Goal: Transaction & Acquisition: Purchase product/service

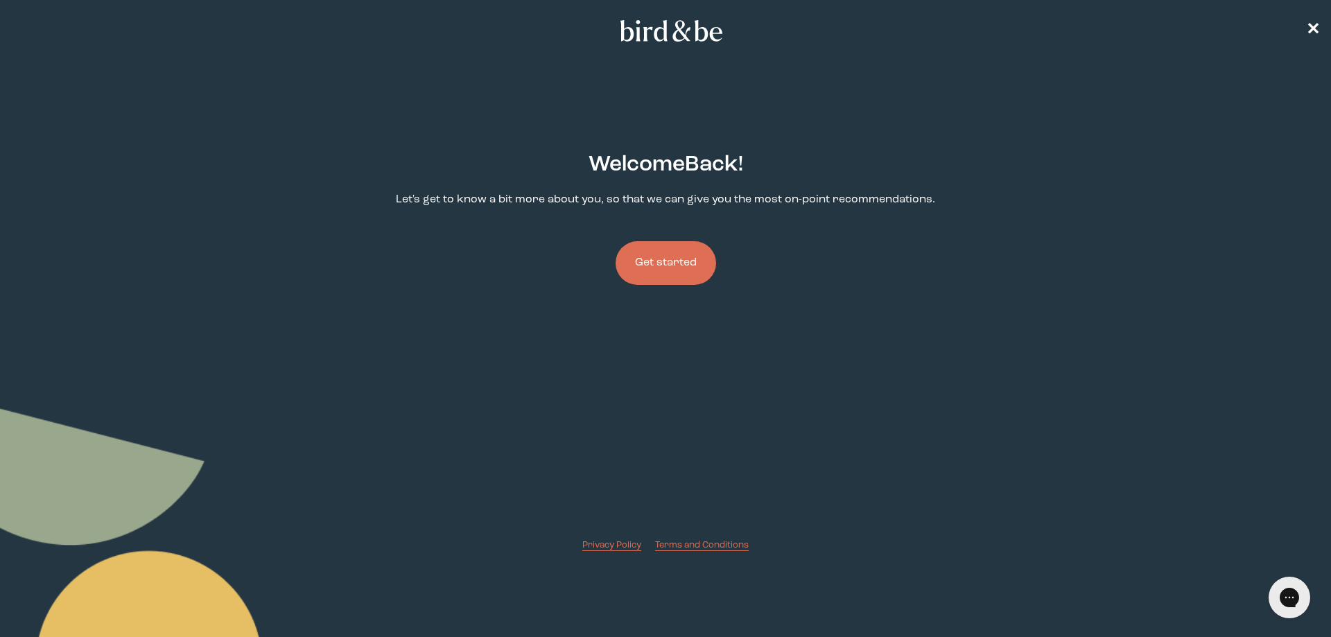
click at [682, 270] on button "Get started" at bounding box center [666, 263] width 101 height 44
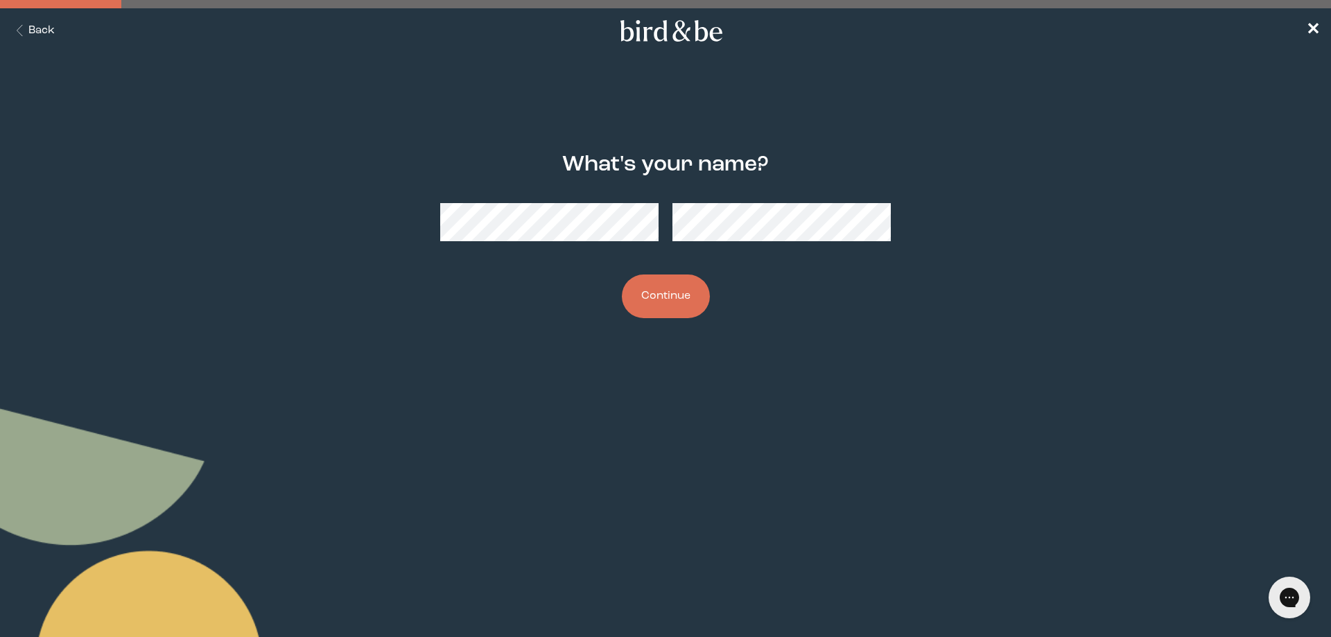
click at [1328, 28] on nav "Back ✕" at bounding box center [665, 30] width 1331 height 44
click at [1318, 28] on span "✕" at bounding box center [1313, 31] width 14 height 17
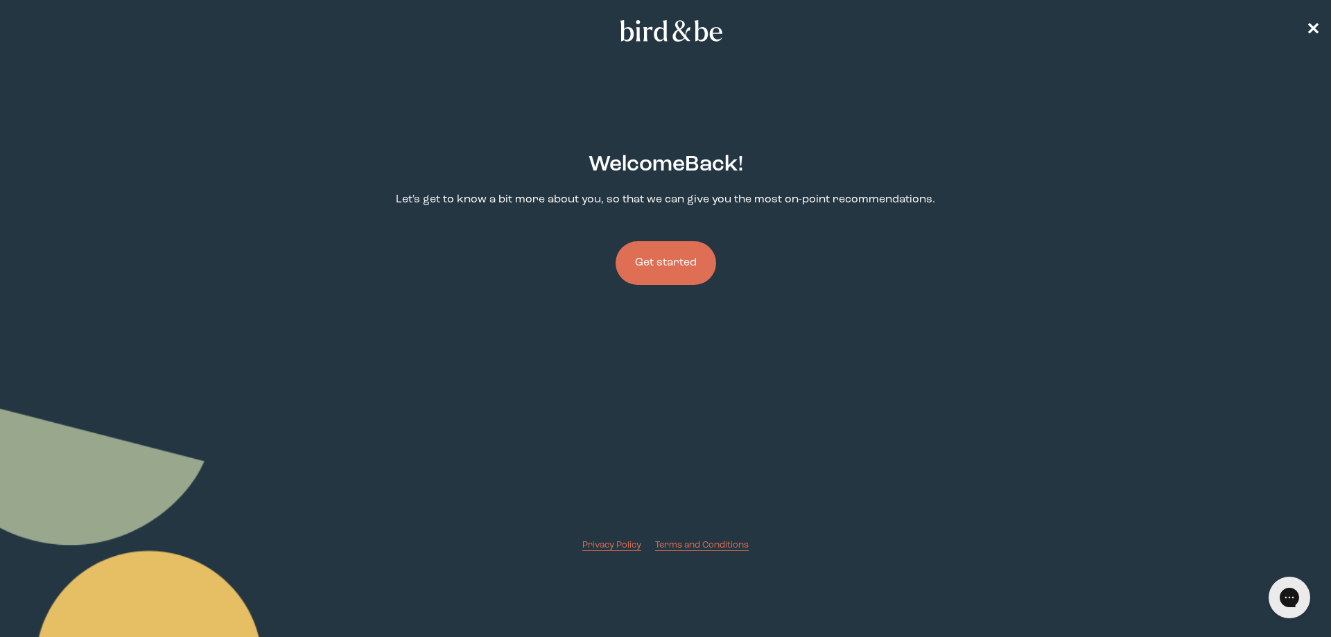
click at [700, 260] on button "Get started" at bounding box center [666, 263] width 101 height 44
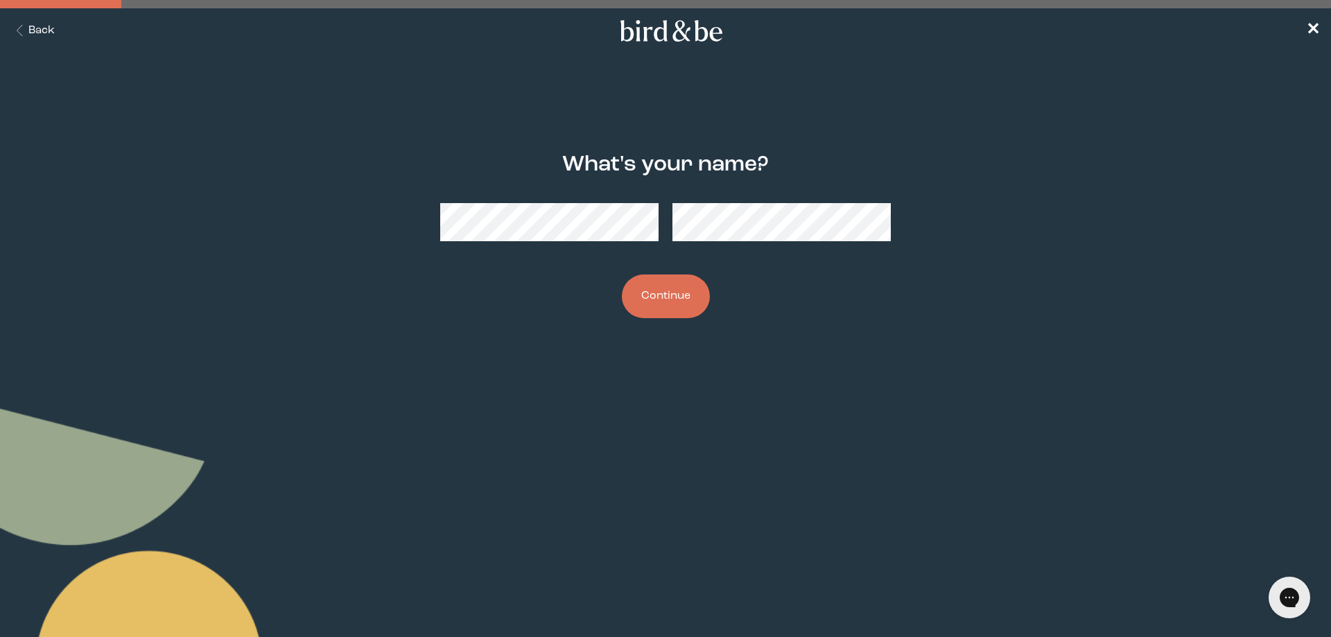
click at [622, 275] on button "Continue" at bounding box center [666, 297] width 88 height 44
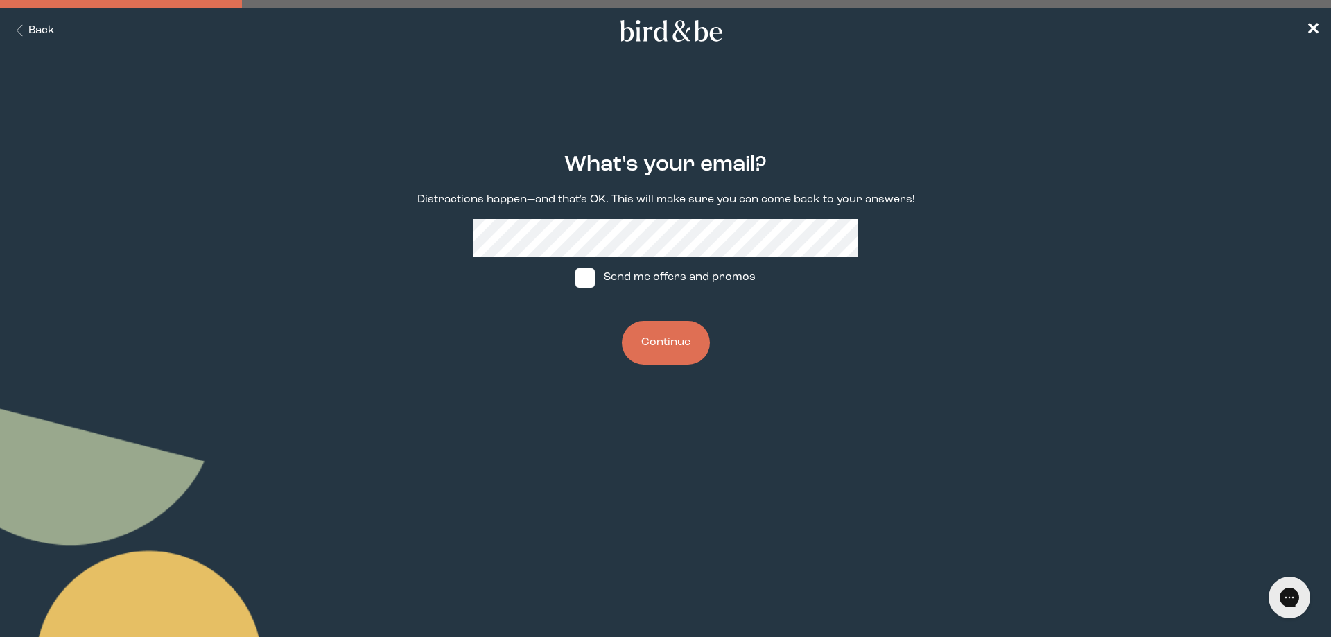
click at [686, 333] on button "Continue" at bounding box center [666, 343] width 88 height 44
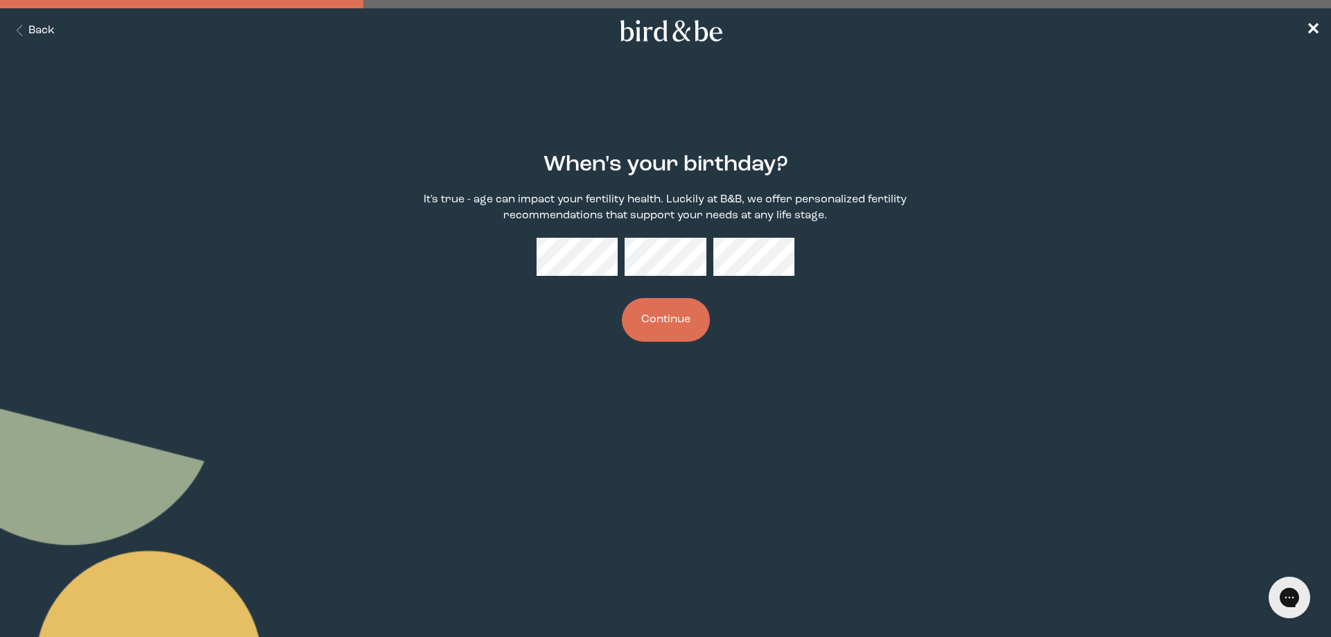
click at [677, 327] on button "Continue" at bounding box center [666, 320] width 88 height 44
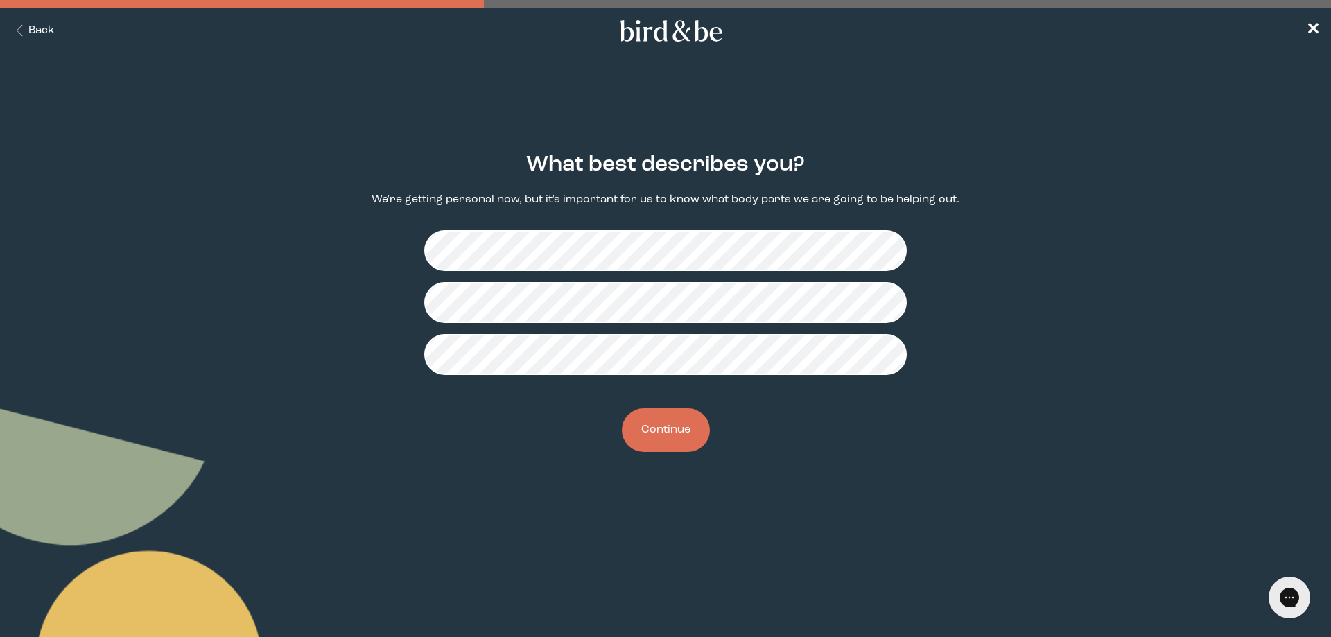
click at [667, 438] on button "Continue" at bounding box center [666, 430] width 88 height 44
click at [655, 431] on button "Continue" at bounding box center [666, 430] width 88 height 44
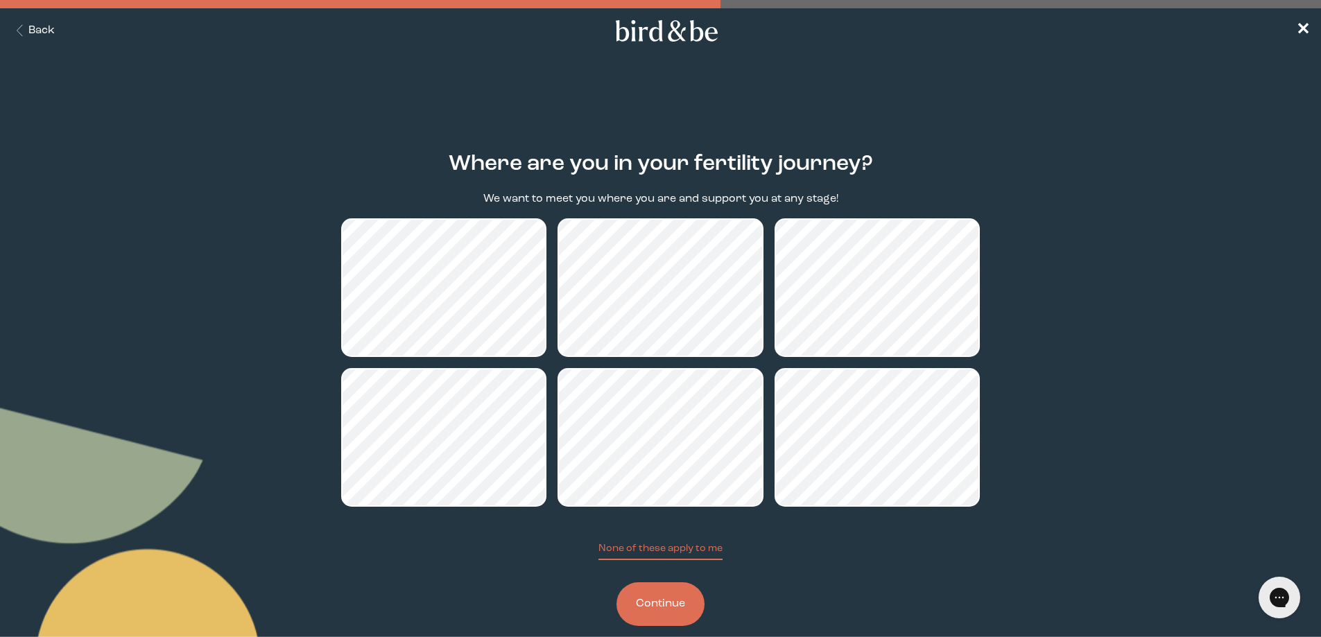
click at [683, 615] on button "Continue" at bounding box center [660, 604] width 88 height 44
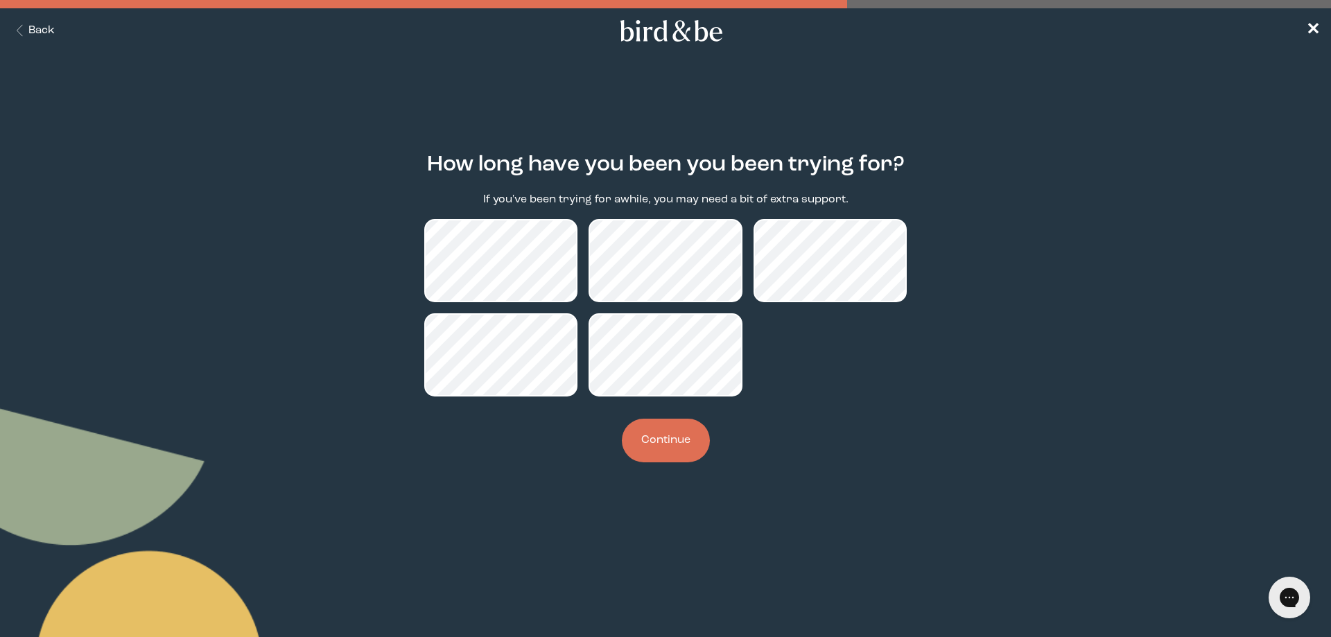
click at [665, 439] on button "Continue" at bounding box center [666, 441] width 88 height 44
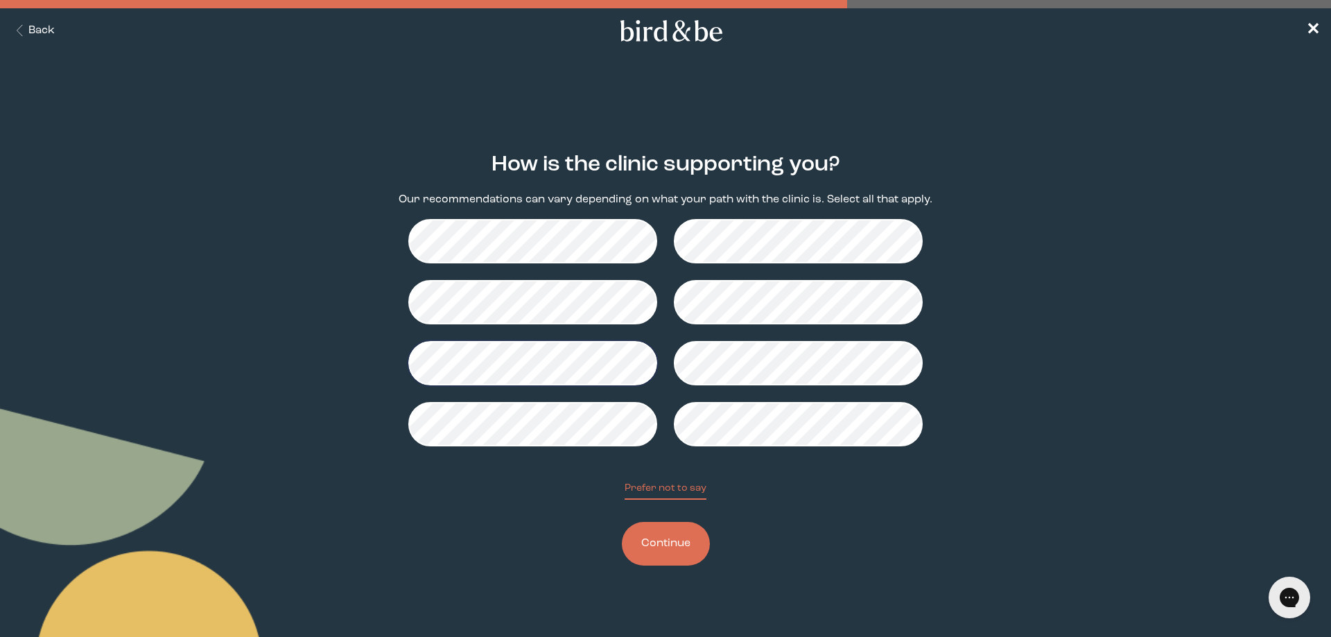
click at [664, 546] on button "Continue" at bounding box center [666, 544] width 88 height 44
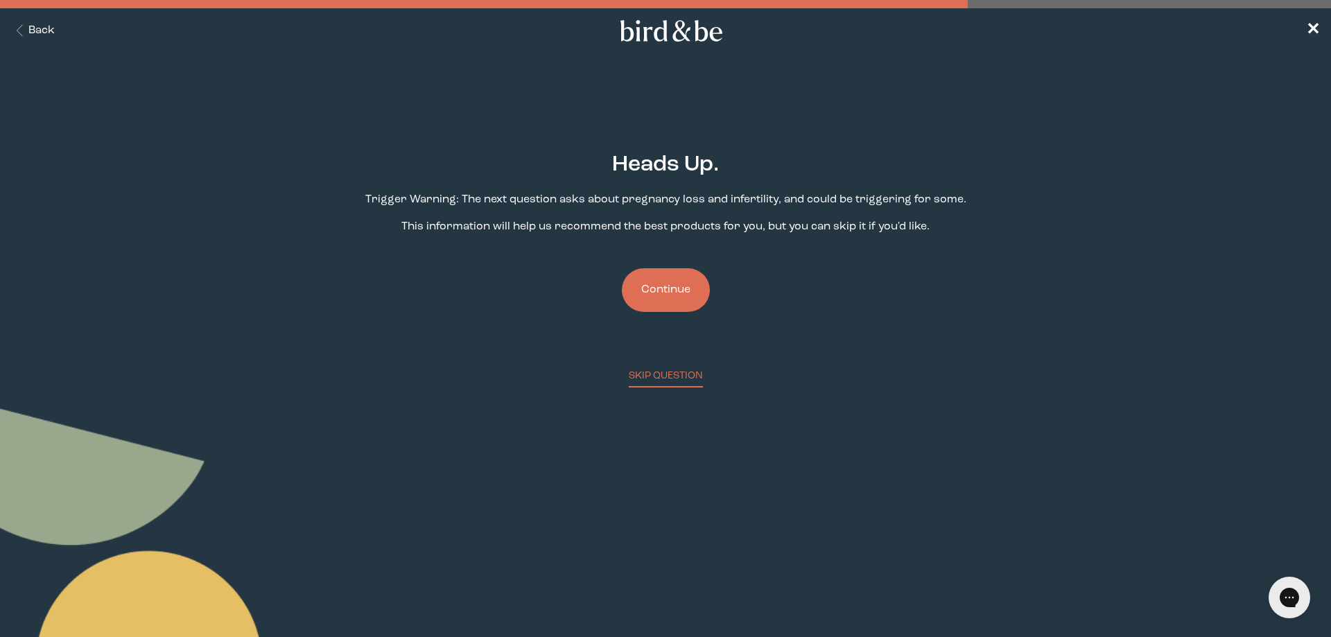
click at [668, 294] on button "Continue" at bounding box center [666, 290] width 88 height 44
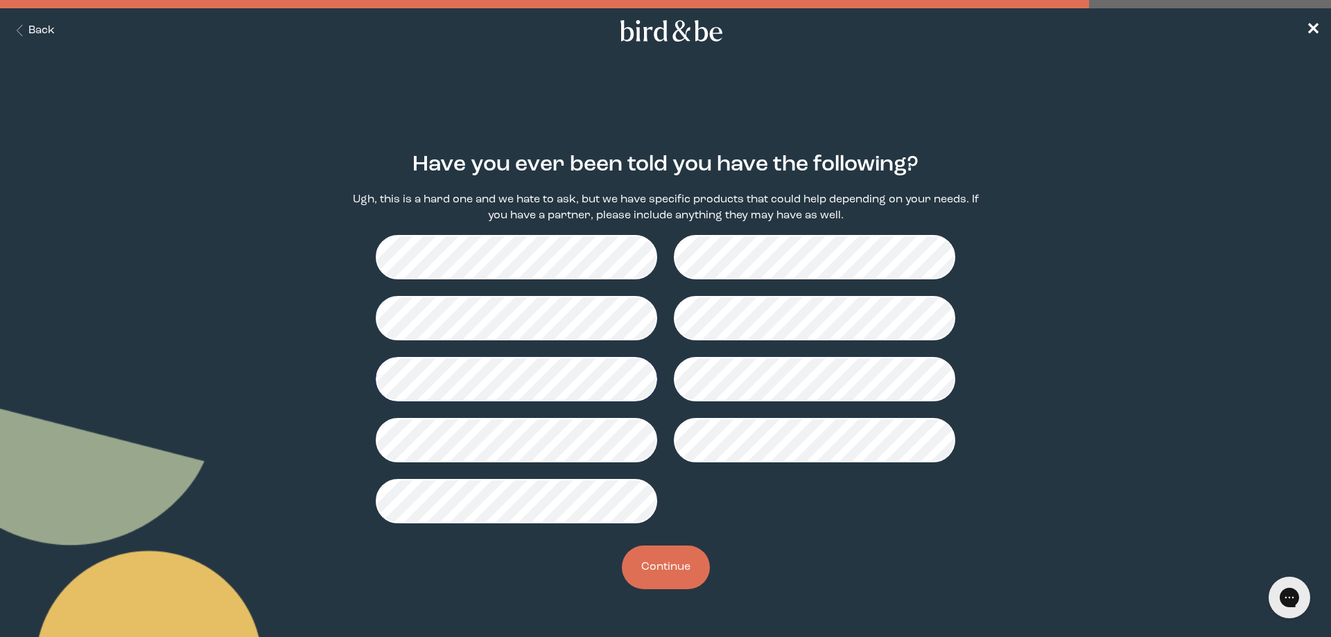
click at [661, 569] on button "Continue" at bounding box center [666, 568] width 88 height 44
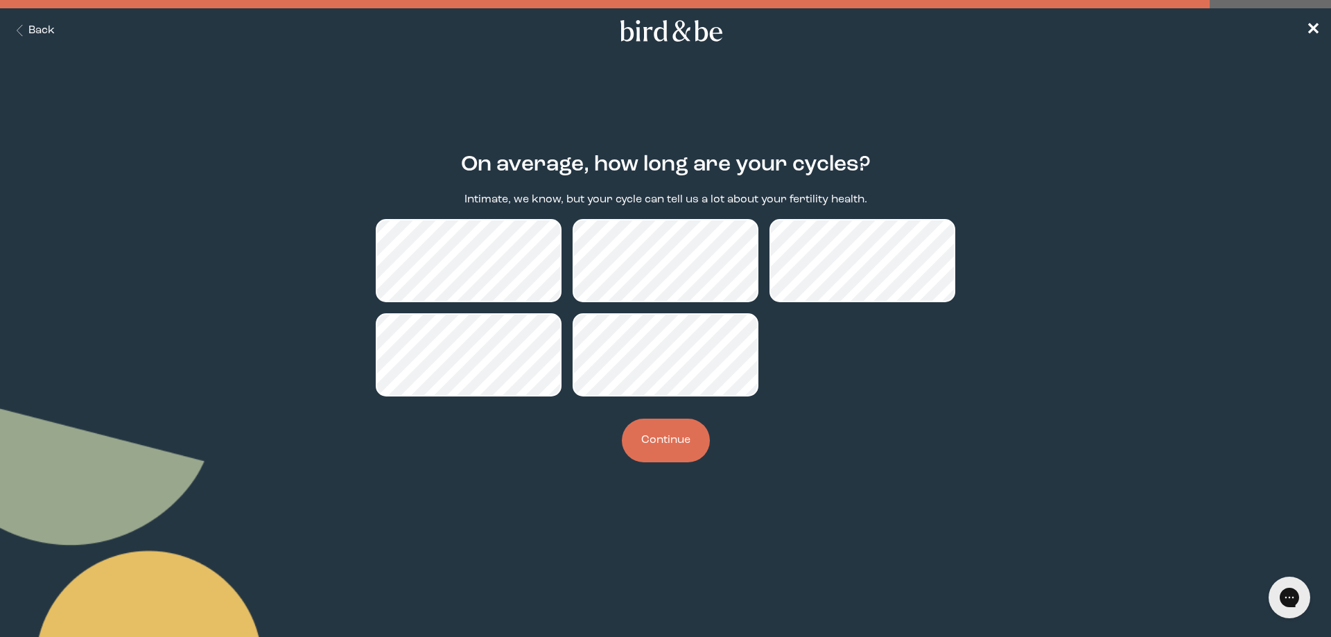
click at [656, 451] on button "Continue" at bounding box center [666, 441] width 88 height 44
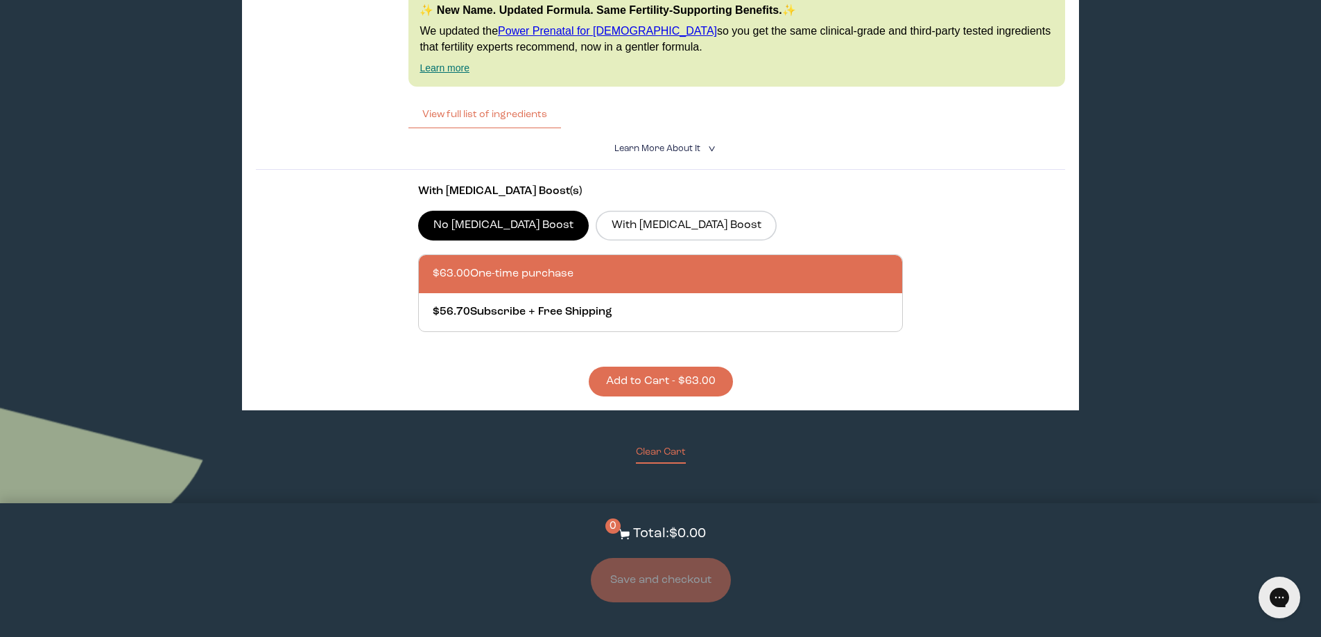
scroll to position [971, 0]
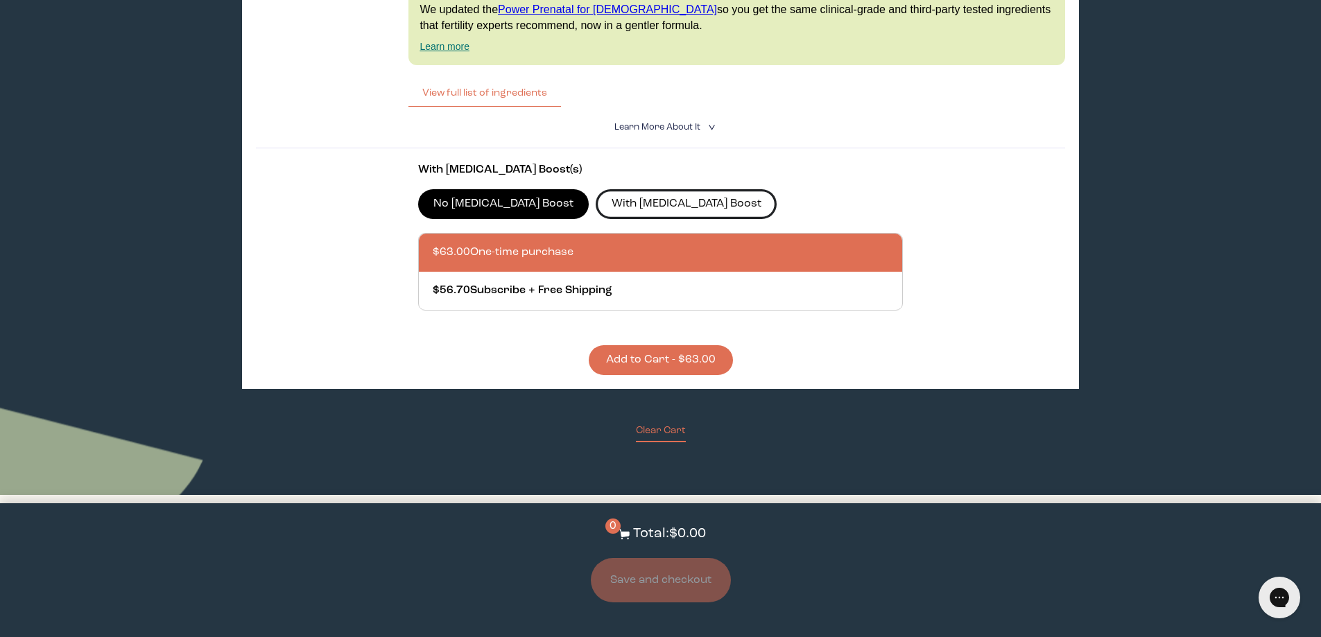
click at [596, 203] on label "With CoQ10 Boost" at bounding box center [686, 203] width 181 height 29
click at [0, 0] on input "With CoQ10 Boost" at bounding box center [0, 0] width 0 height 0
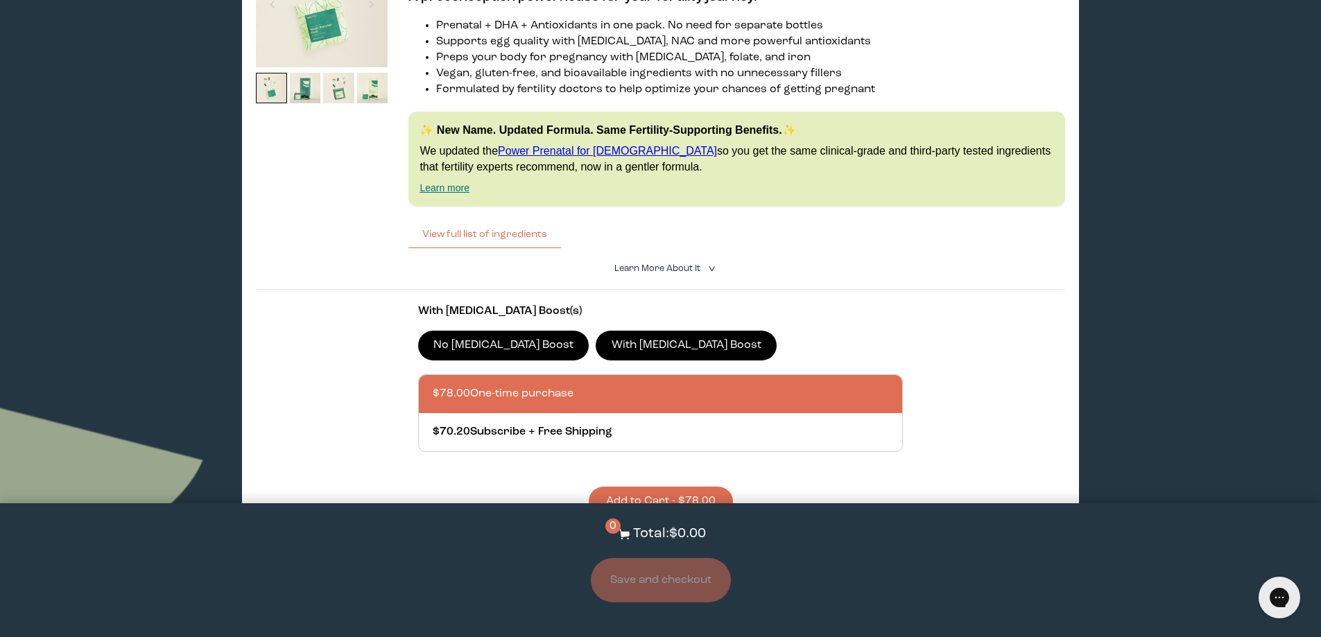
scroll to position [693, 0]
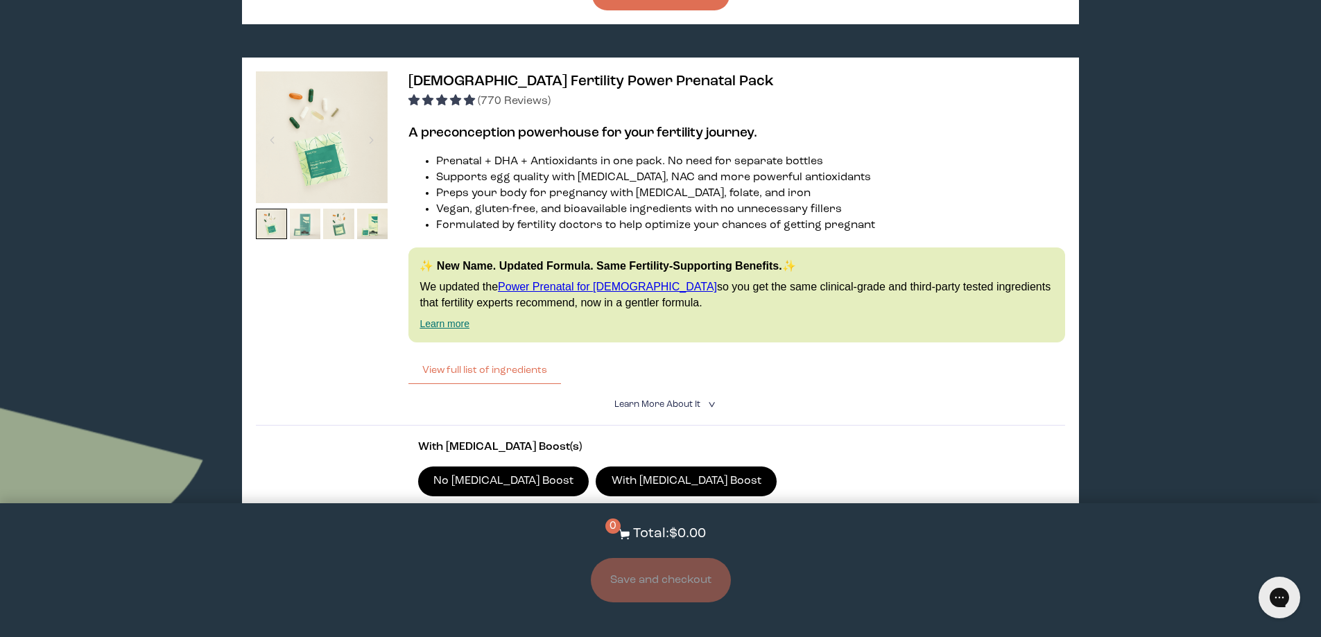
click at [315, 232] on img at bounding box center [305, 224] width 31 height 31
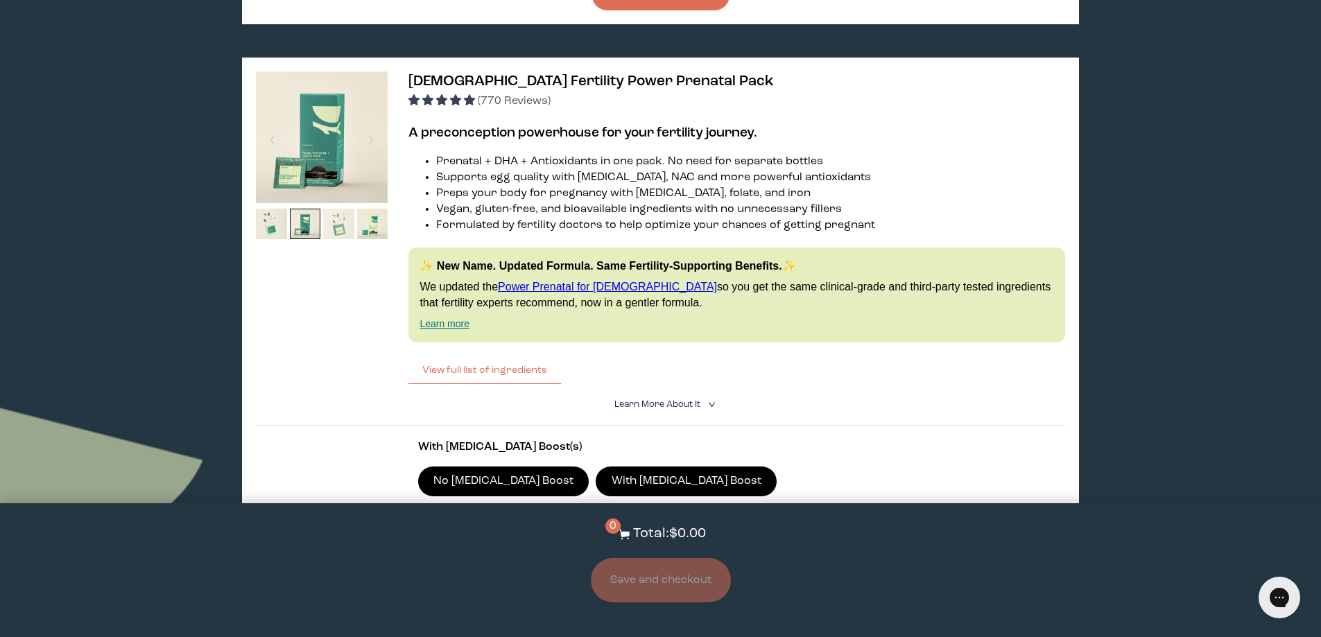
click at [336, 230] on img at bounding box center [338, 224] width 31 height 31
click at [365, 220] on img at bounding box center [372, 224] width 31 height 31
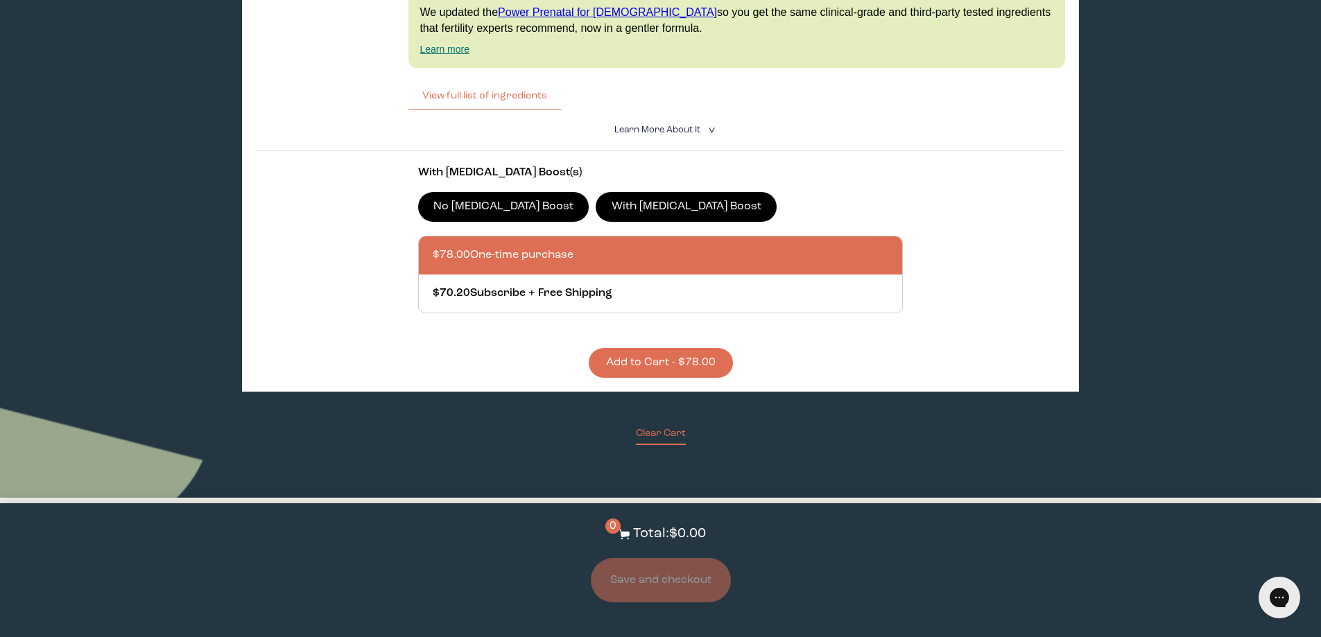
scroll to position [971, 0]
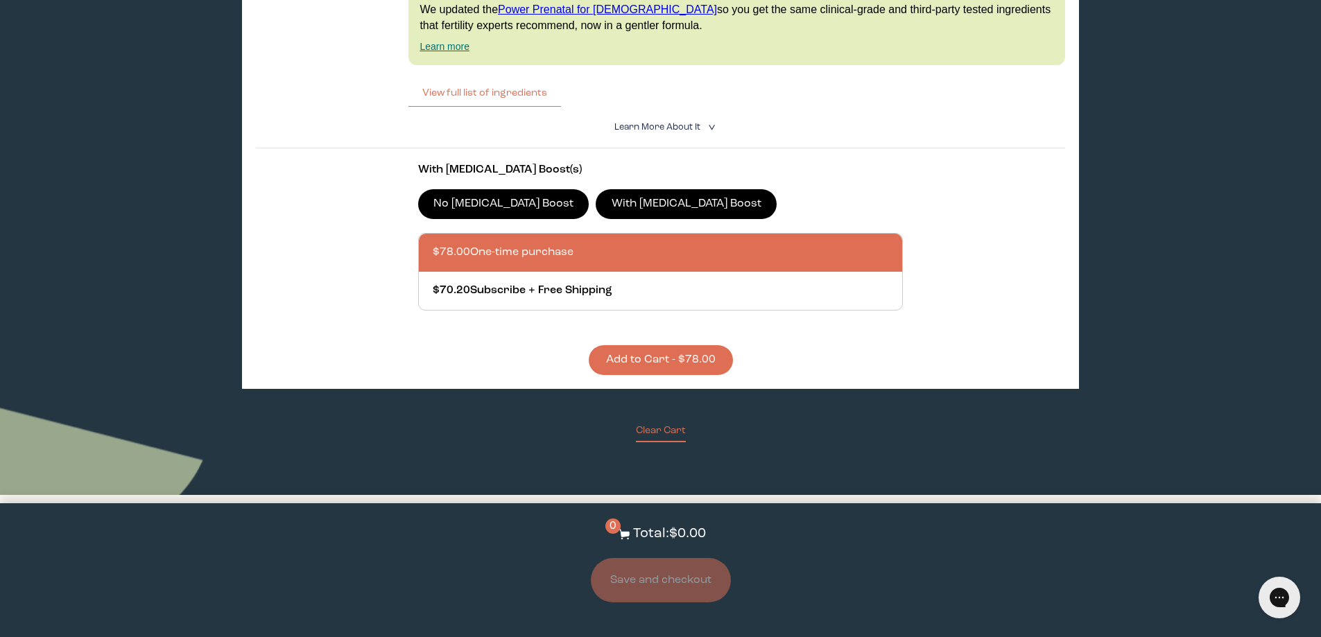
click at [498, 207] on label "No CoQ10 Boost" at bounding box center [503, 203] width 171 height 29
click at [0, 0] on input "No CoQ10 Boost" at bounding box center [0, 0] width 0 height 0
click at [677, 354] on button "Add to Cart - $63.00" at bounding box center [661, 360] width 144 height 30
click at [680, 590] on button "Save and checkout" at bounding box center [661, 580] width 140 height 44
